Goal: Browse casually: Explore the website without a specific task or goal

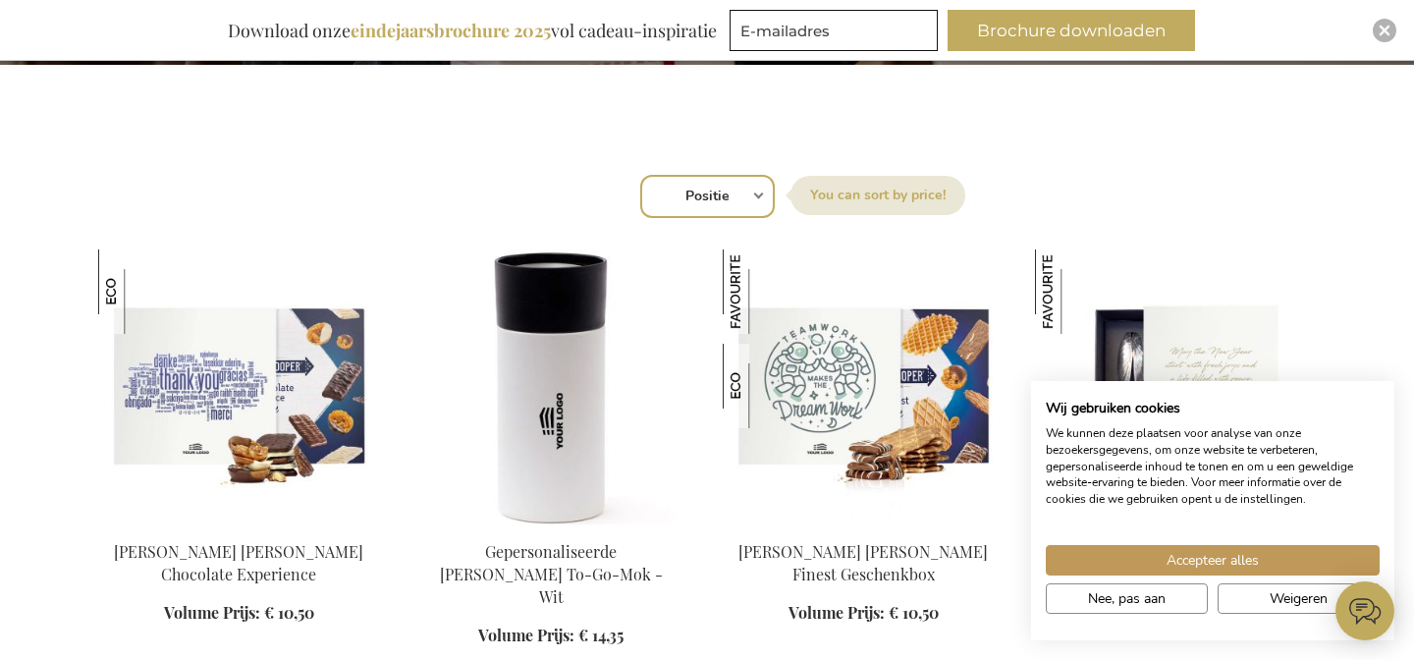
scroll to position [812, 0]
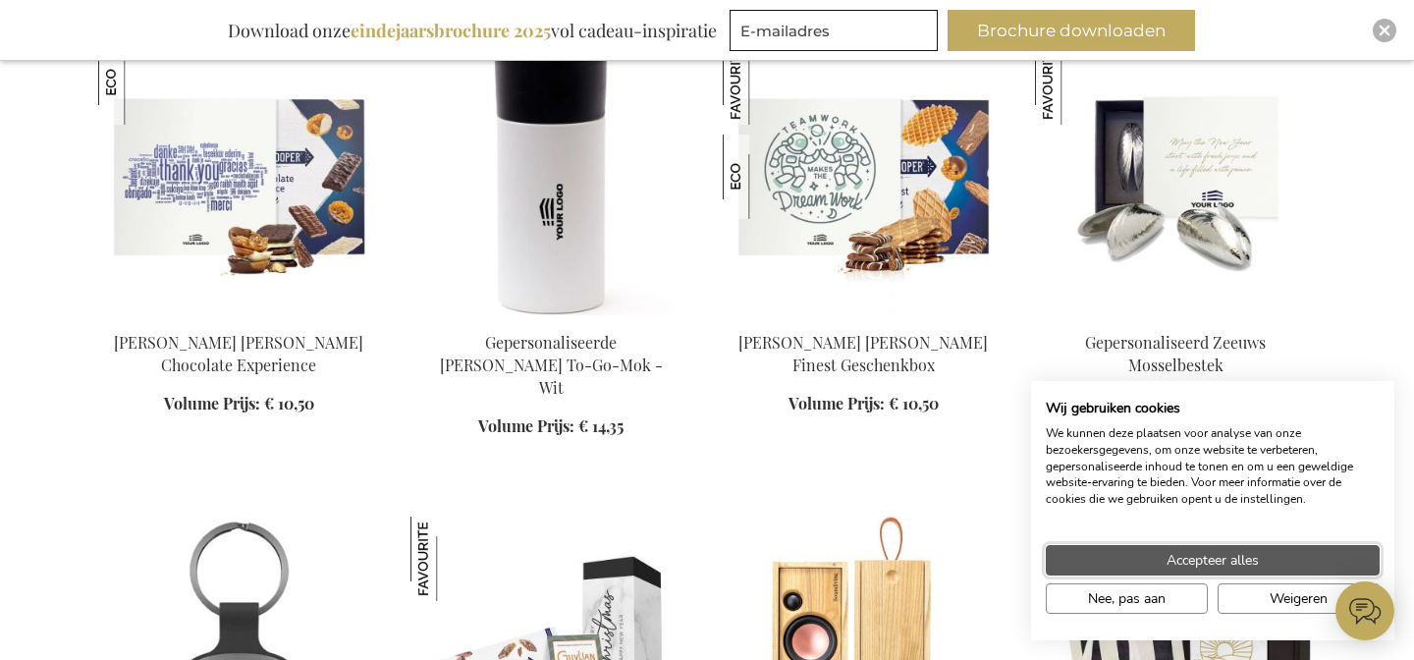
click at [1153, 560] on button "Accepteer alles" at bounding box center [1213, 560] width 334 height 30
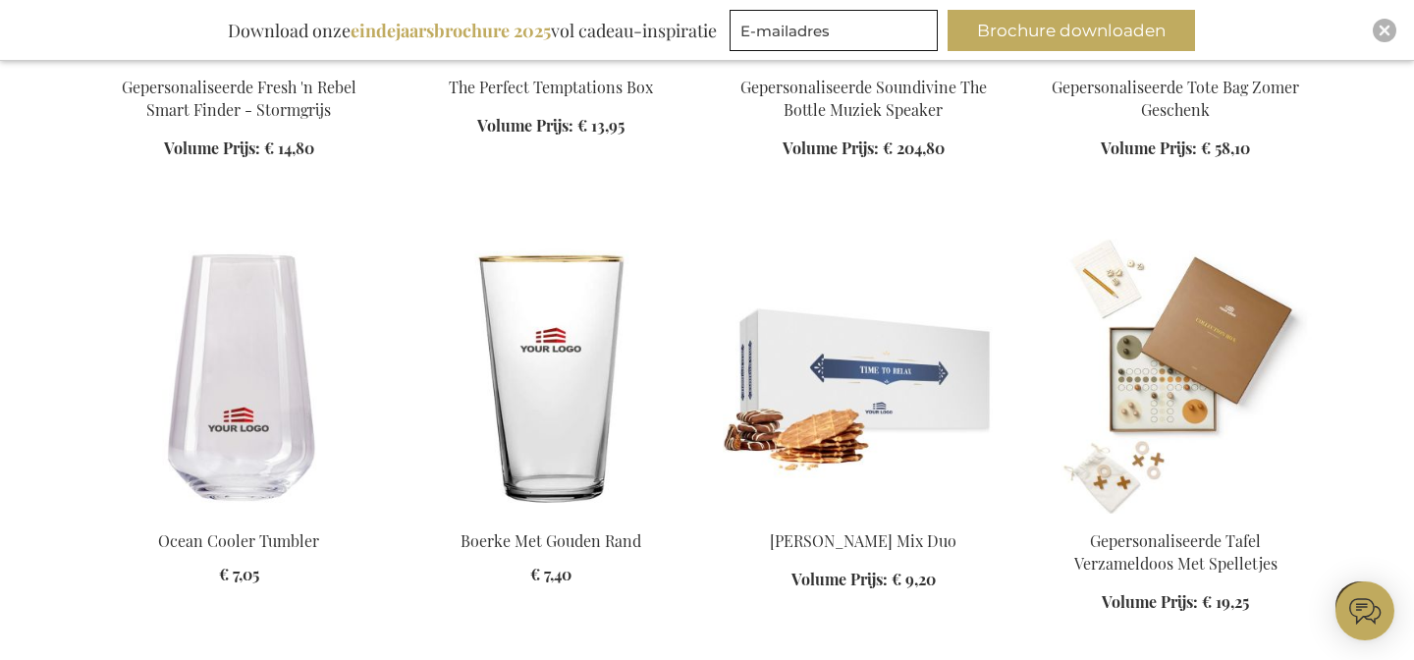
scroll to position [1542, 0]
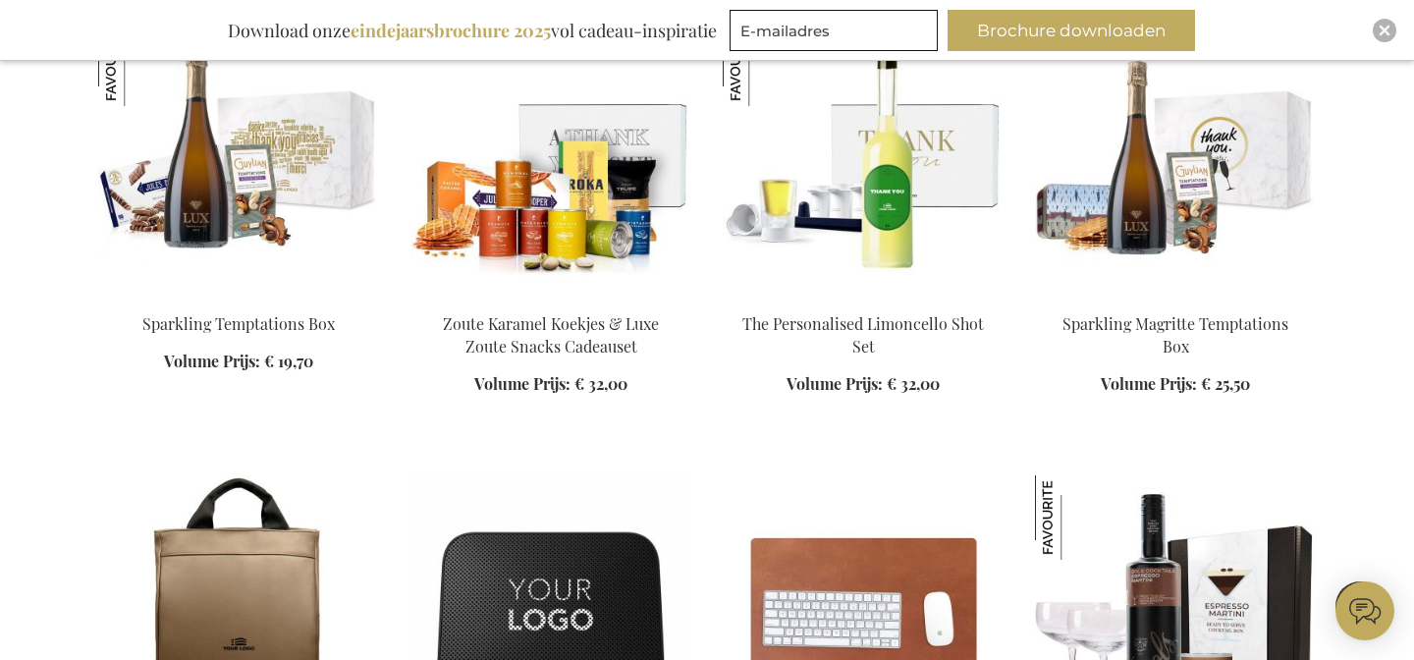
scroll to position [2664, 0]
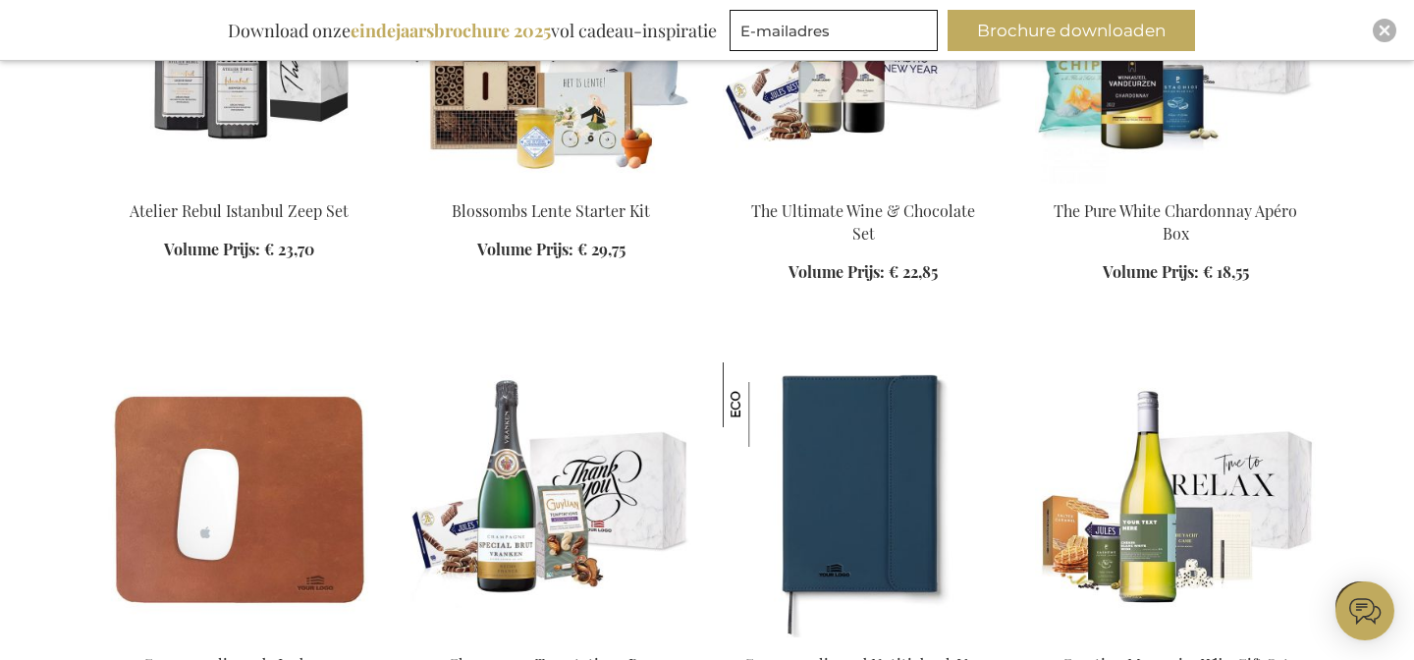
scroll to position [3740, 0]
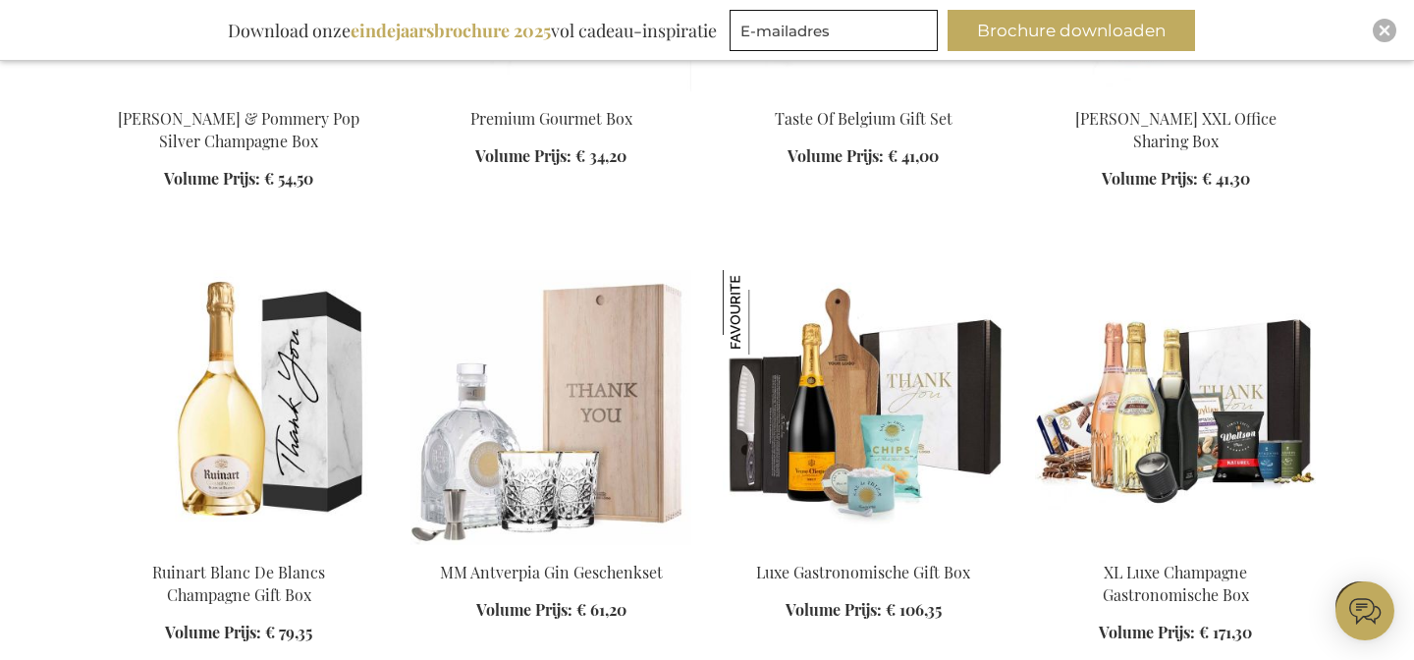
scroll to position [5603, 0]
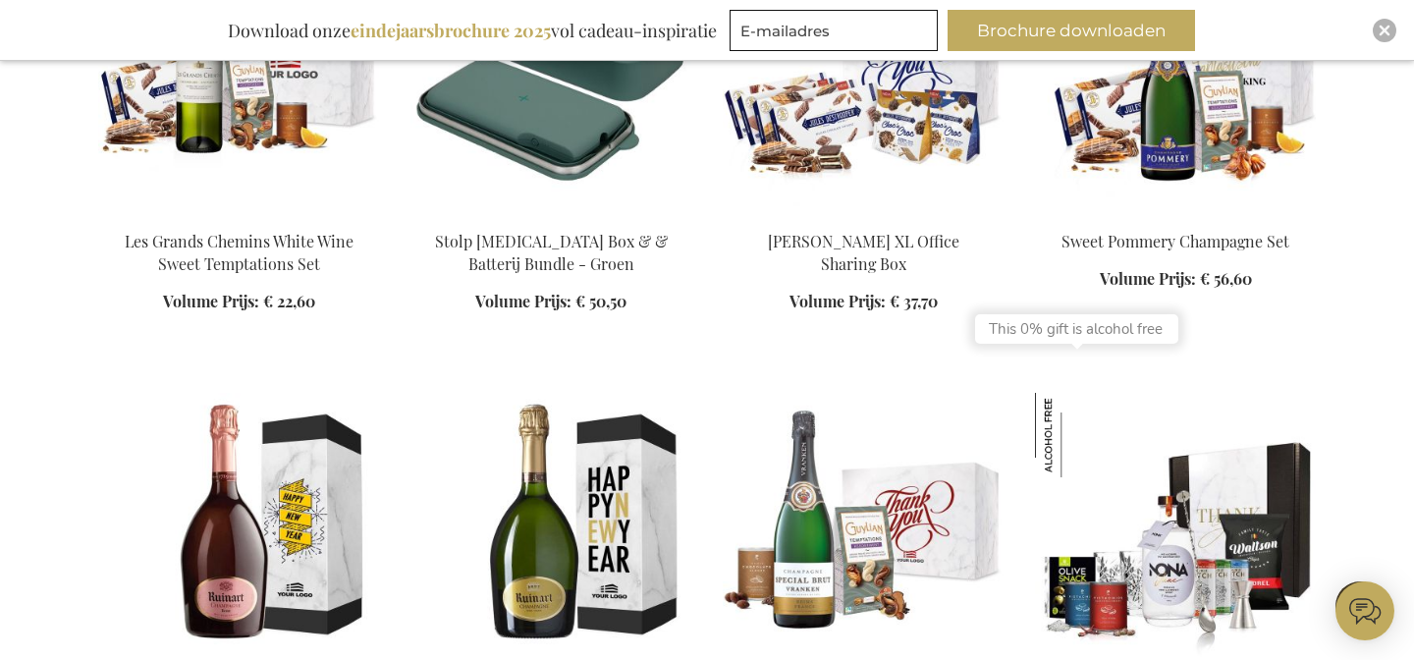
scroll to position [8219, 0]
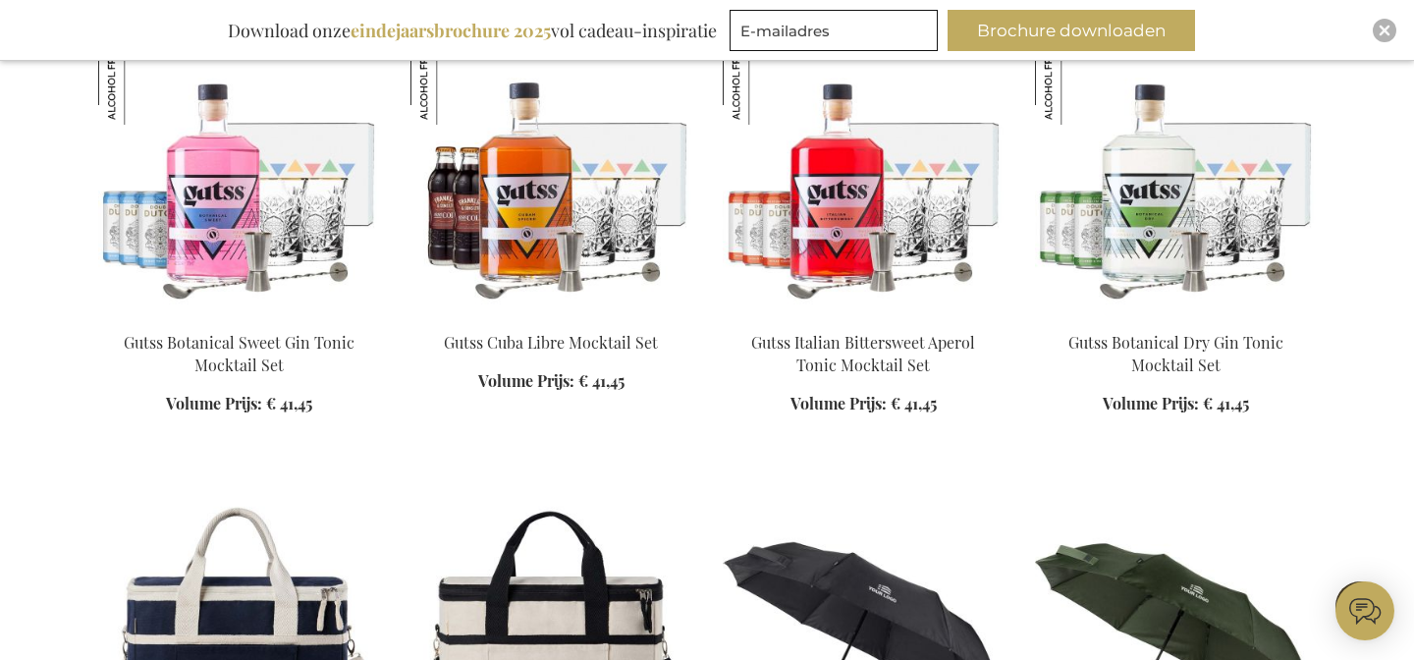
scroll to position [12013, 0]
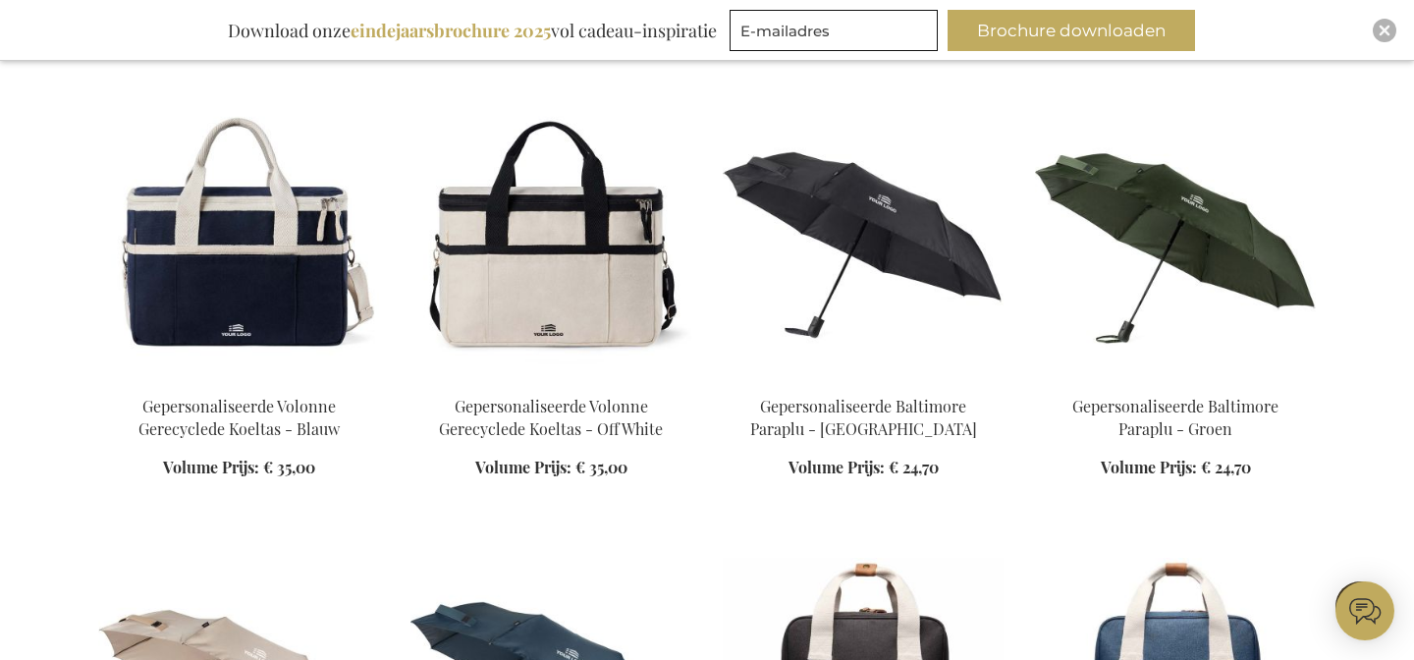
scroll to position [12069, 0]
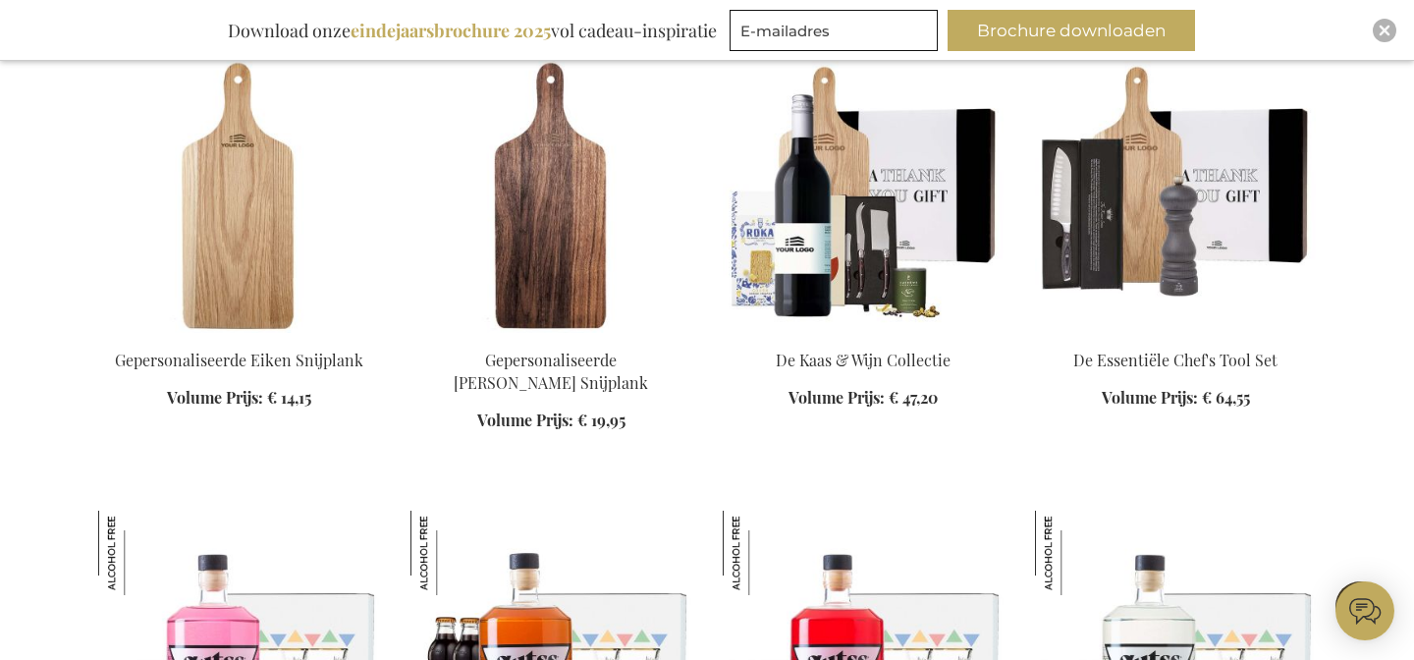
scroll to position [11196, 0]
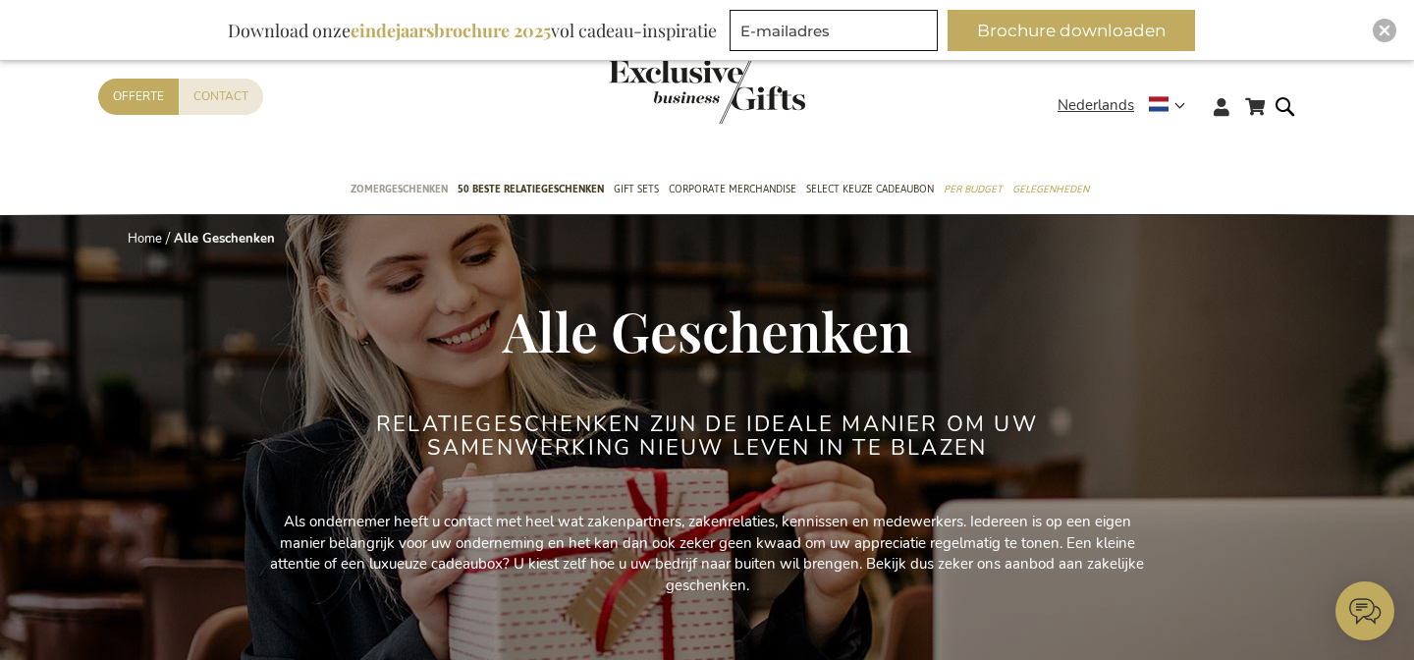
click at [391, 183] on span "Zomergeschenken" at bounding box center [399, 189] width 97 height 21
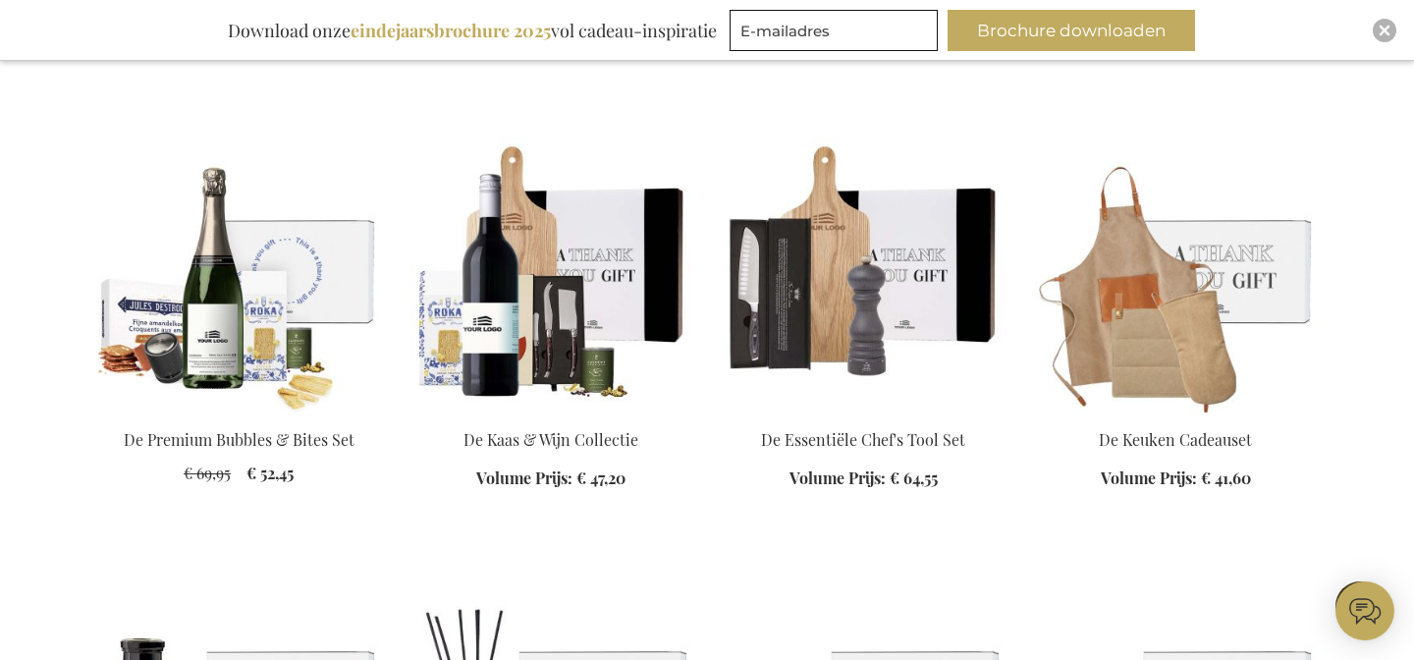
scroll to position [1628, 0]
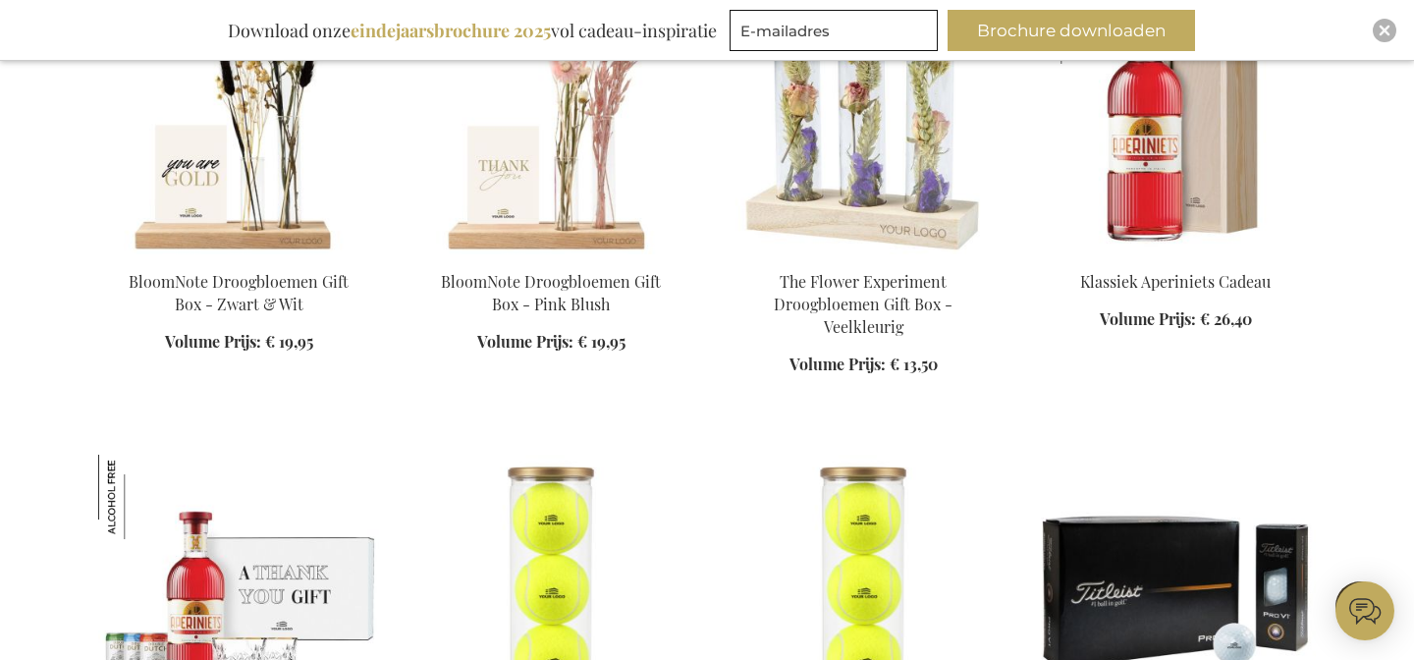
scroll to position [3350, 0]
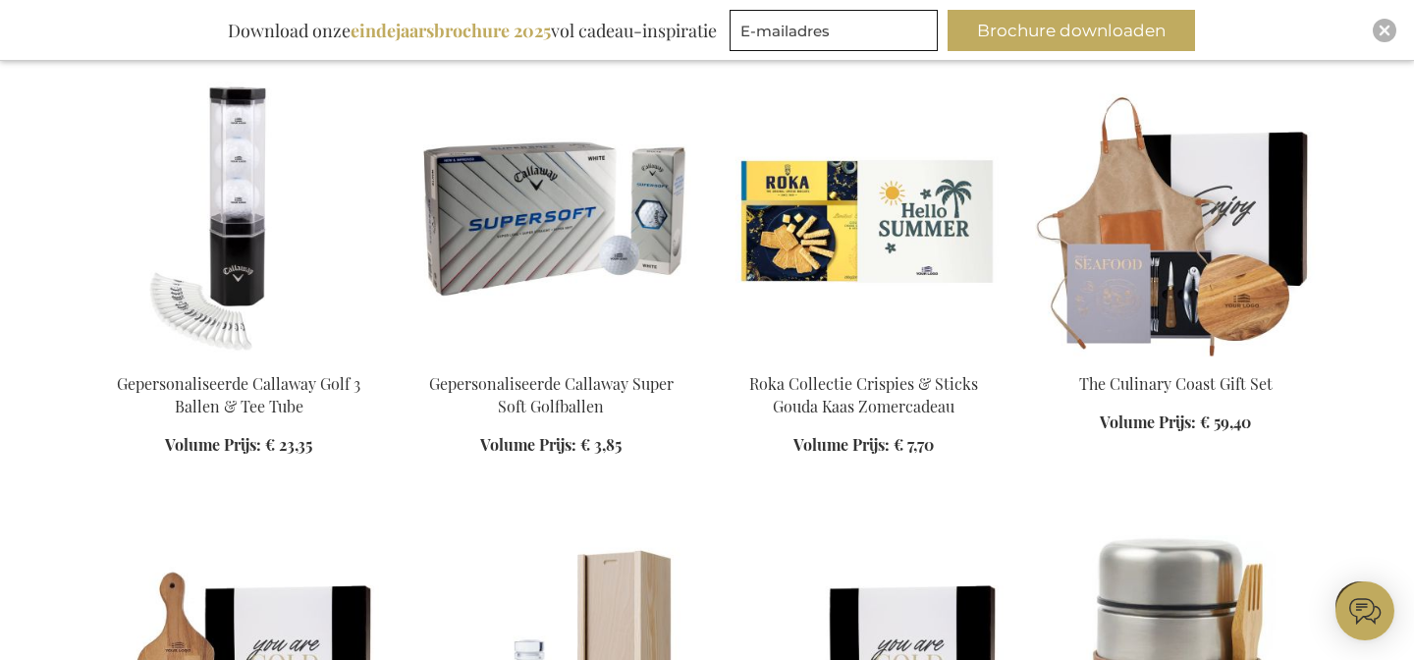
scroll to position [3945, 0]
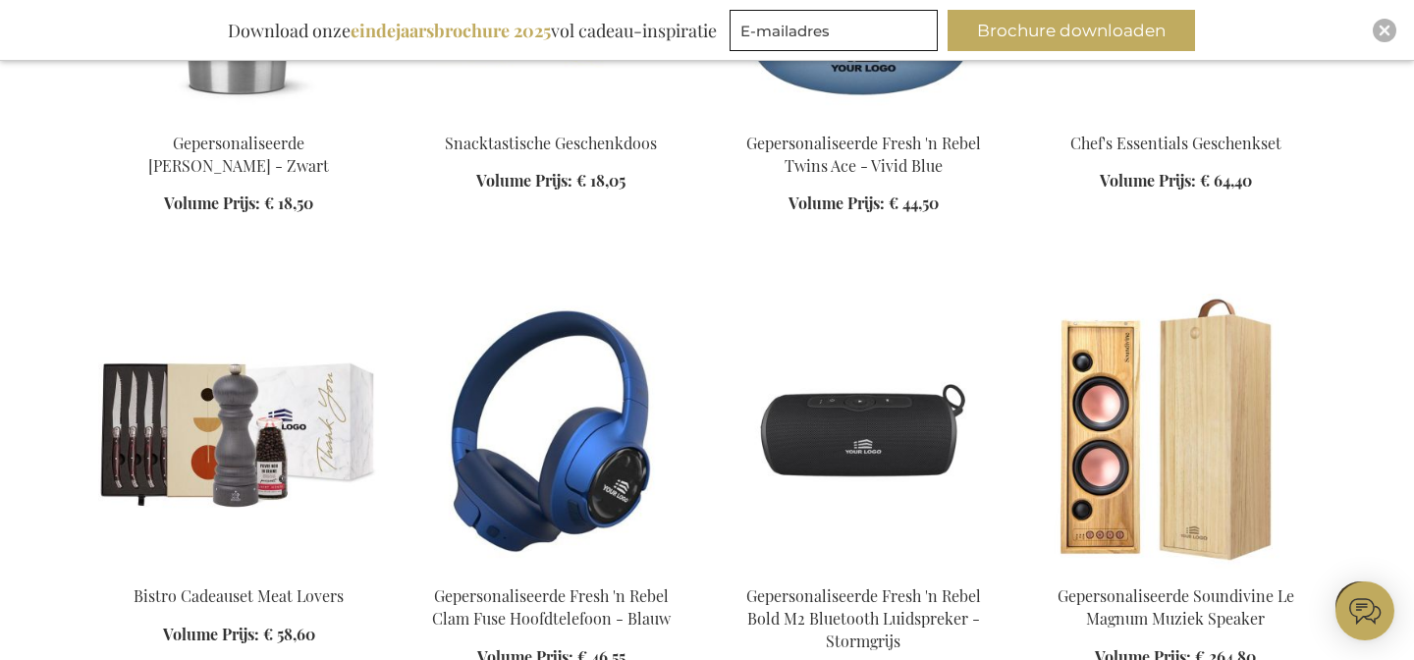
scroll to position [6004, 0]
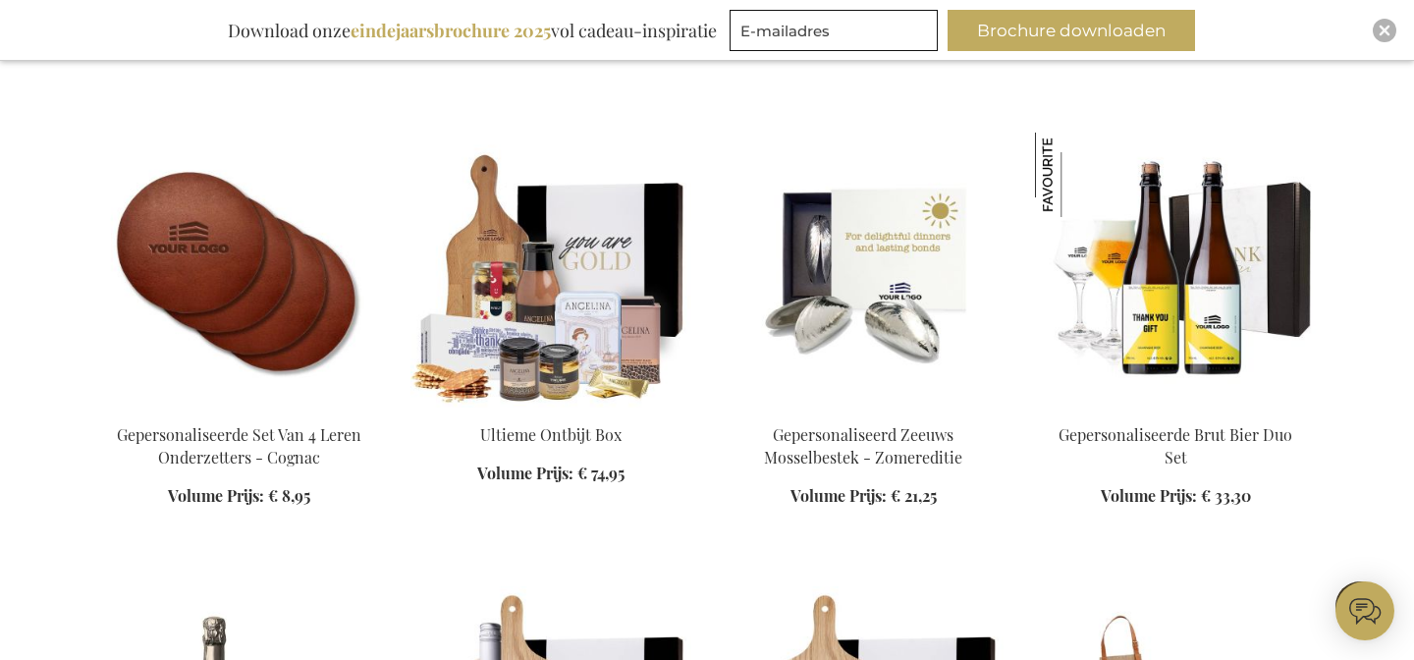
scroll to position [283, 0]
